Goal: Information Seeking & Learning: Learn about a topic

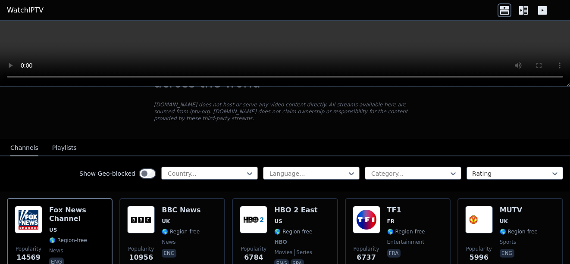
scroll to position [103, 0]
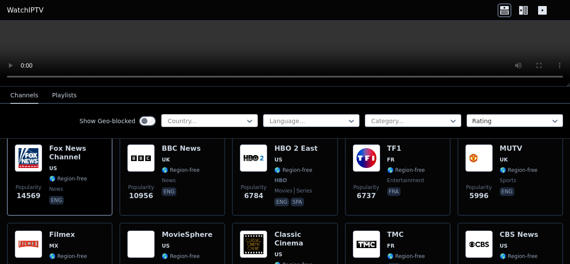
click at [185, 117] on div at bounding box center [206, 121] width 78 height 9
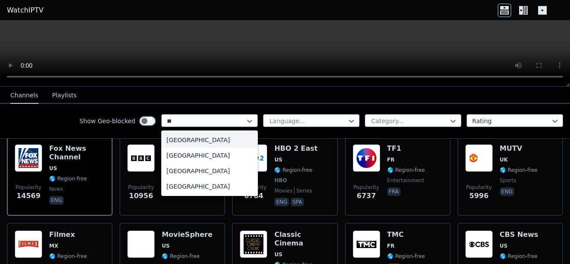
type input "***"
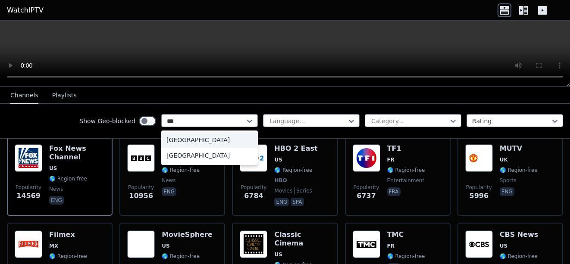
click at [182, 144] on div "[GEOGRAPHIC_DATA]" at bounding box center [209, 140] width 97 height 16
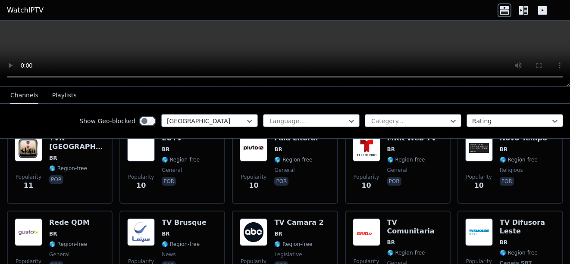
scroll to position [2059, 0]
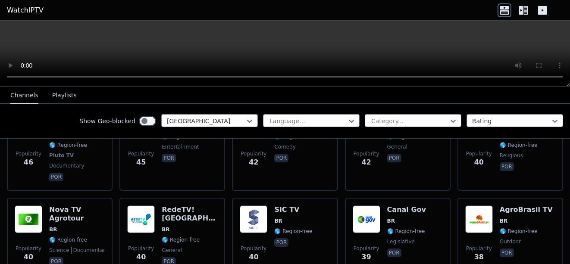
scroll to position [515, 0]
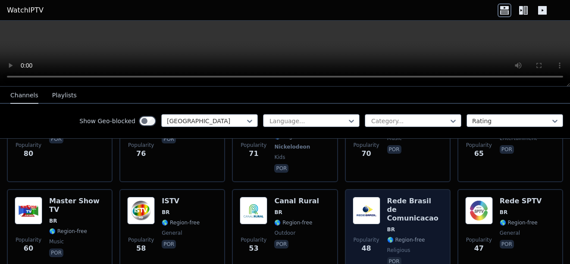
click at [398, 226] on span "BR" at bounding box center [415, 229] width 56 height 7
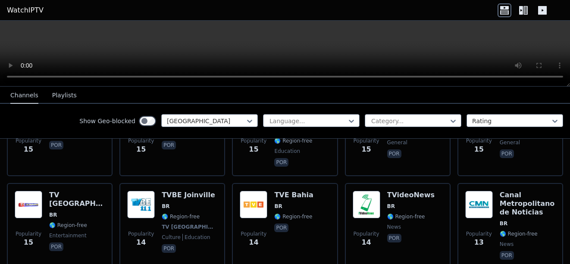
scroll to position [1929, 0]
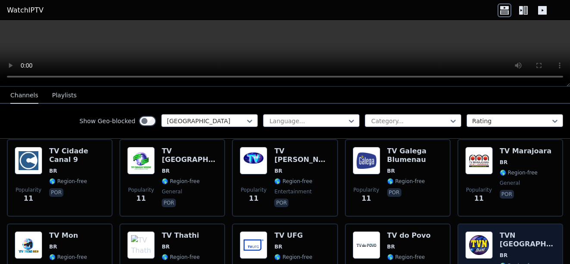
click at [510, 252] on span "BR" at bounding box center [528, 255] width 56 height 7
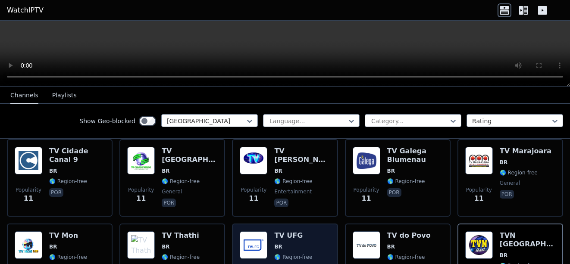
click at [322, 232] on div "Popularity 11 TV UFG BR 🌎 Region-free education por" at bounding box center [285, 263] width 90 height 62
click at [310, 232] on div "Popularity 11 TV UFG BR 🌎 Region-free education por" at bounding box center [285, 263] width 90 height 62
click at [291, 264] on span "education" at bounding box center [287, 267] width 26 height 7
